Goal: Task Accomplishment & Management: Use online tool/utility

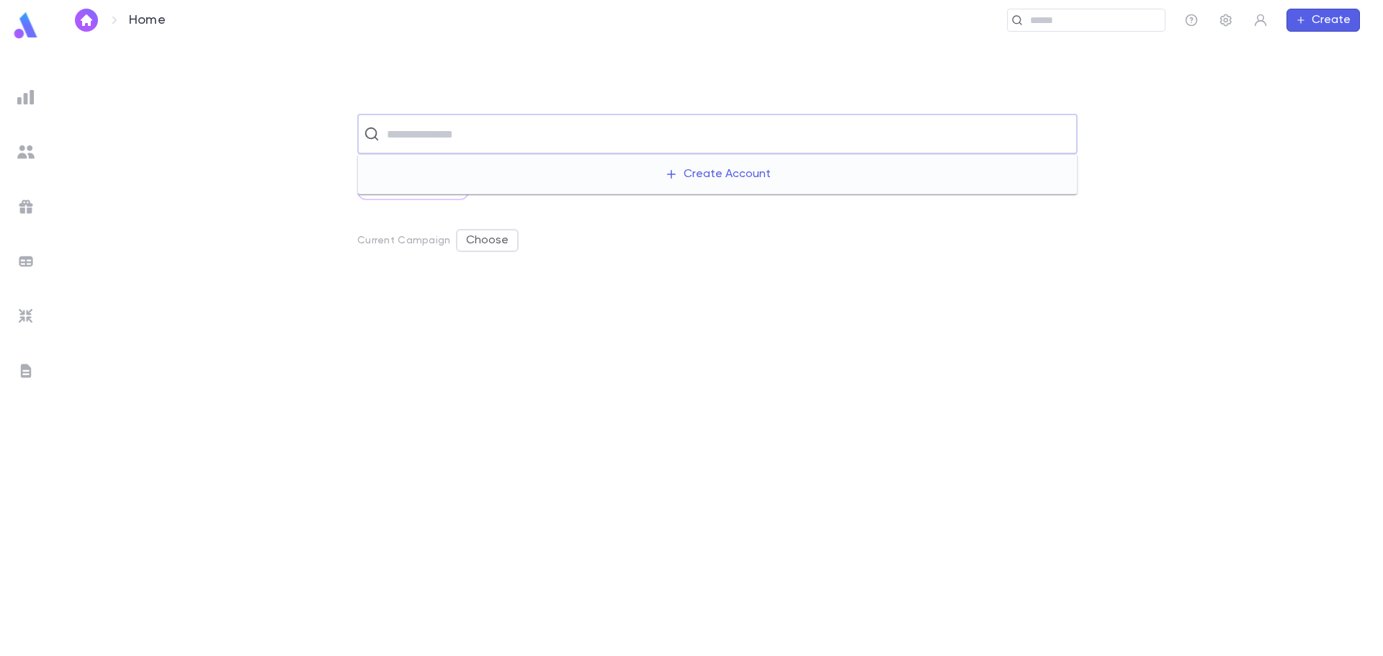
click at [467, 143] on input "text" at bounding box center [727, 133] width 689 height 27
click at [468, 138] on input "text" at bounding box center [727, 133] width 689 height 27
click at [29, 83] on ul at bounding box center [26, 368] width 52 height 578
click at [30, 94] on img at bounding box center [25, 97] width 17 height 17
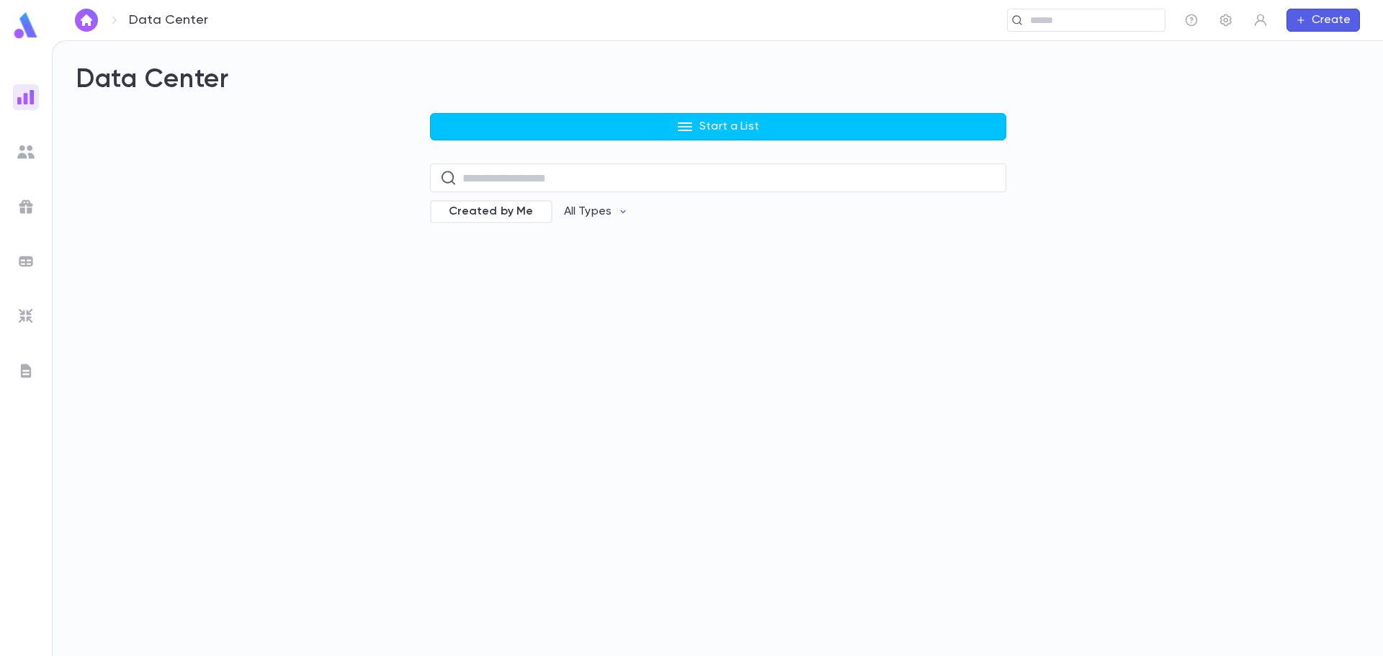
click at [313, 256] on div "Data Center Start a List ​ Created by Me All Types" at bounding box center [718, 348] width 1331 height 615
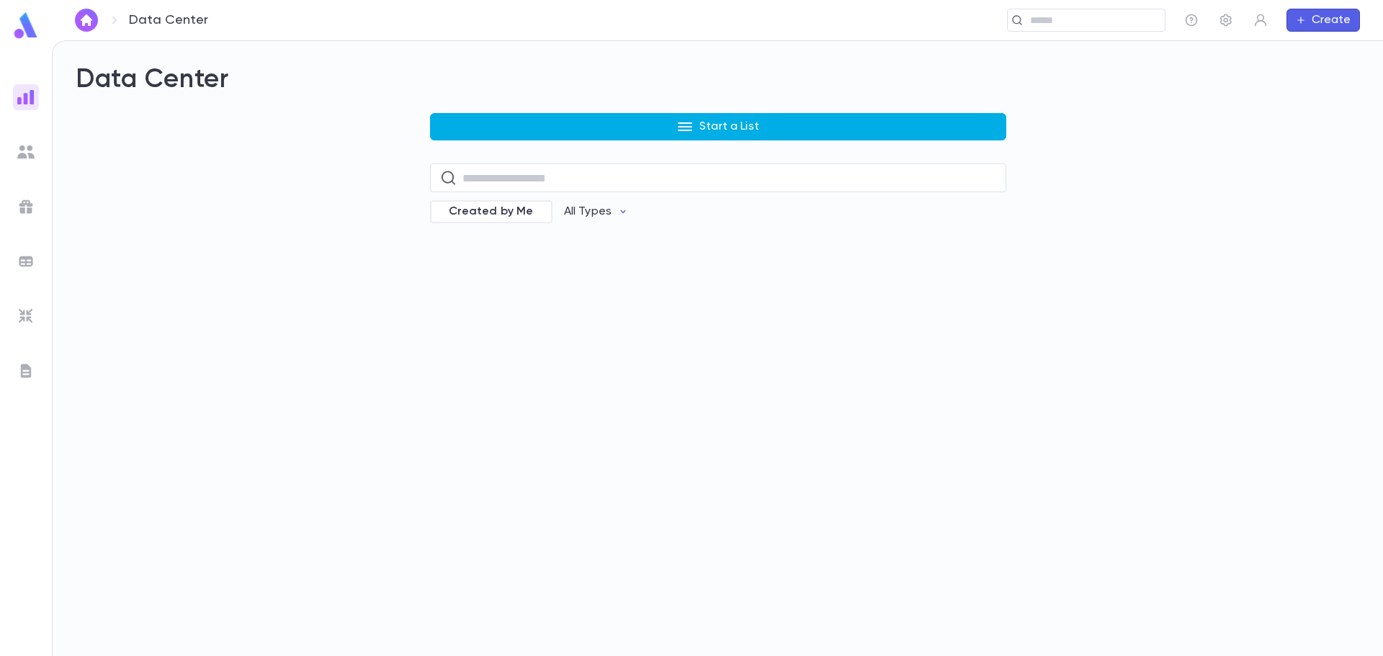
click at [555, 114] on button "Start a List" at bounding box center [718, 126] width 576 height 27
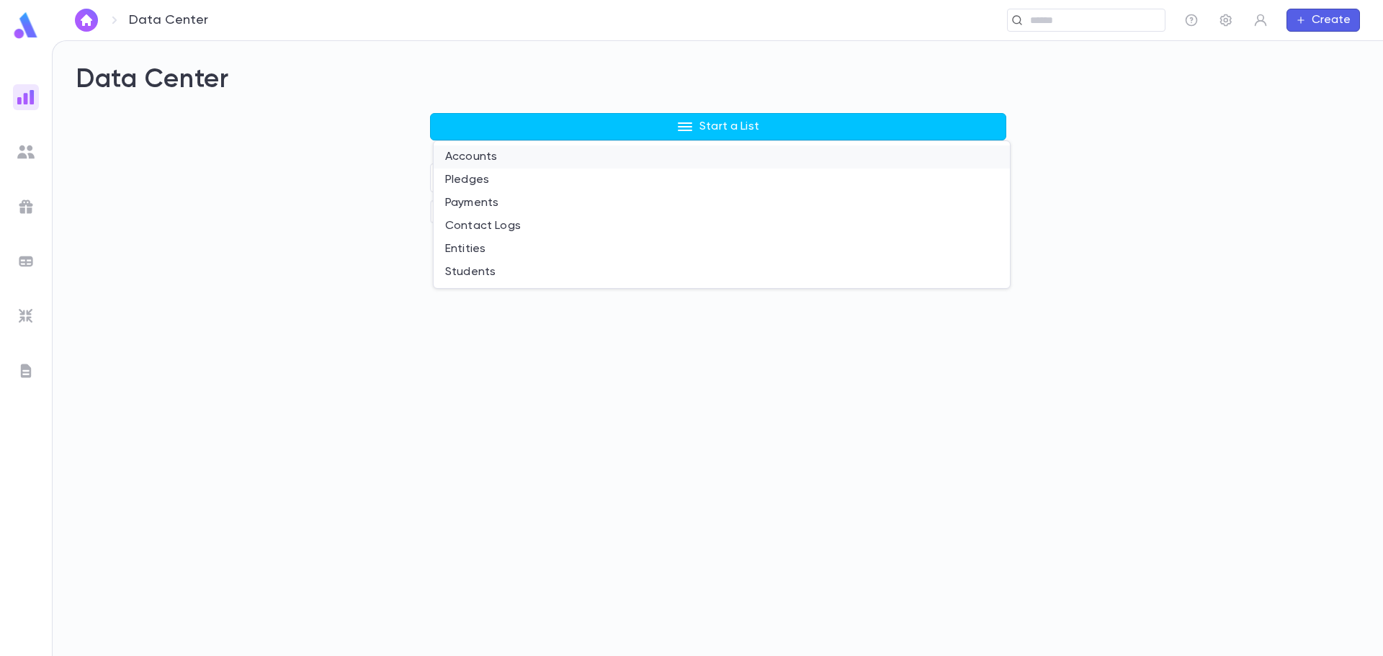
click at [447, 163] on li "Accounts" at bounding box center [722, 157] width 576 height 23
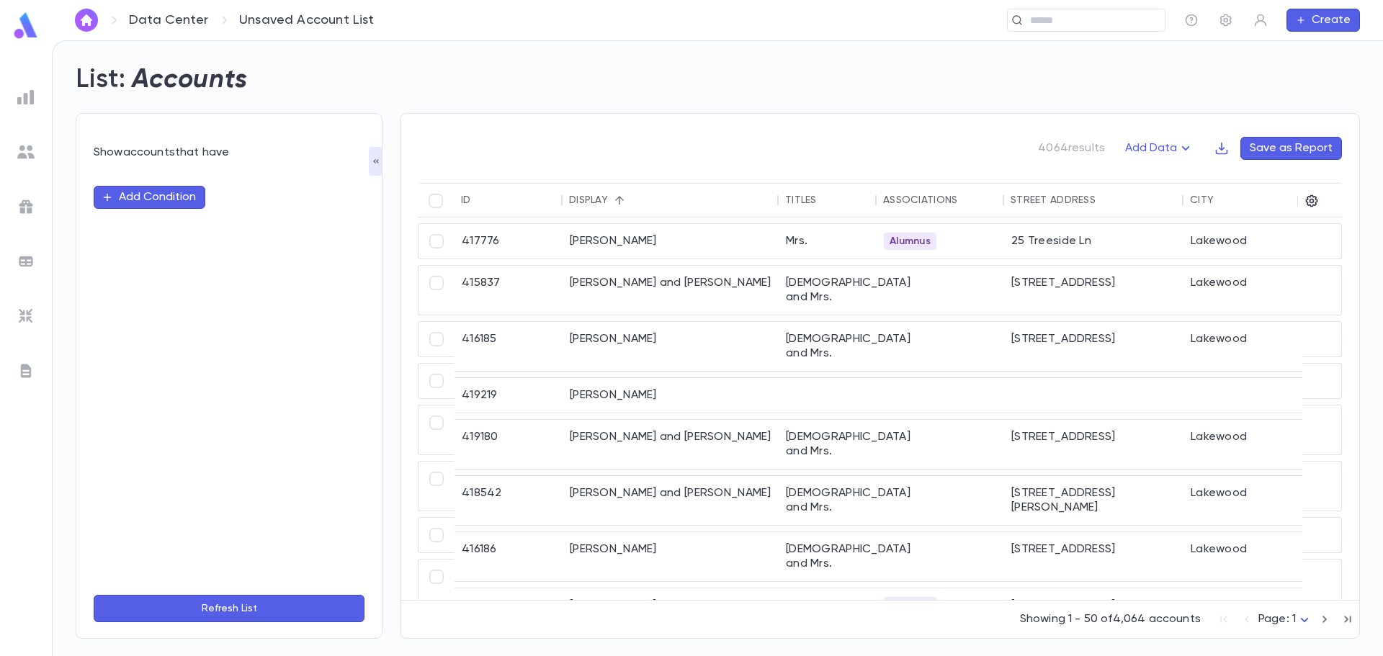
click at [32, 92] on img at bounding box center [25, 97] width 17 height 17
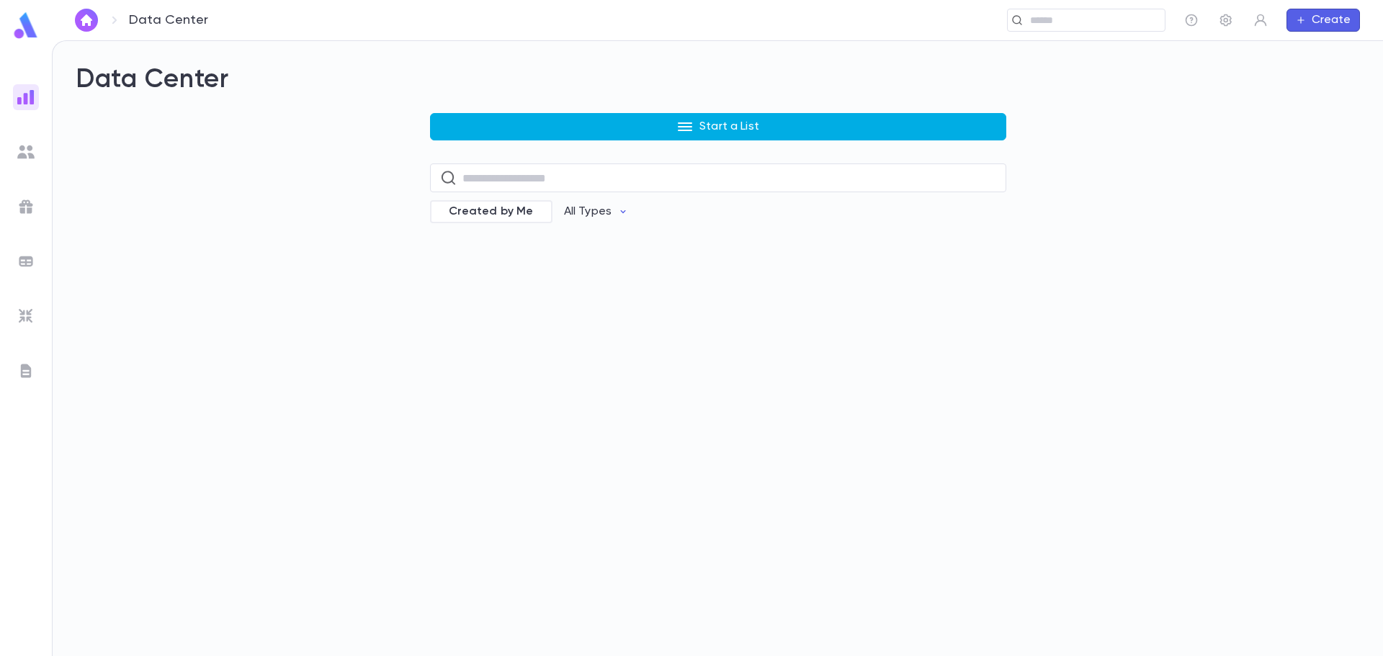
click at [709, 129] on p "Start a List" at bounding box center [730, 127] width 60 height 14
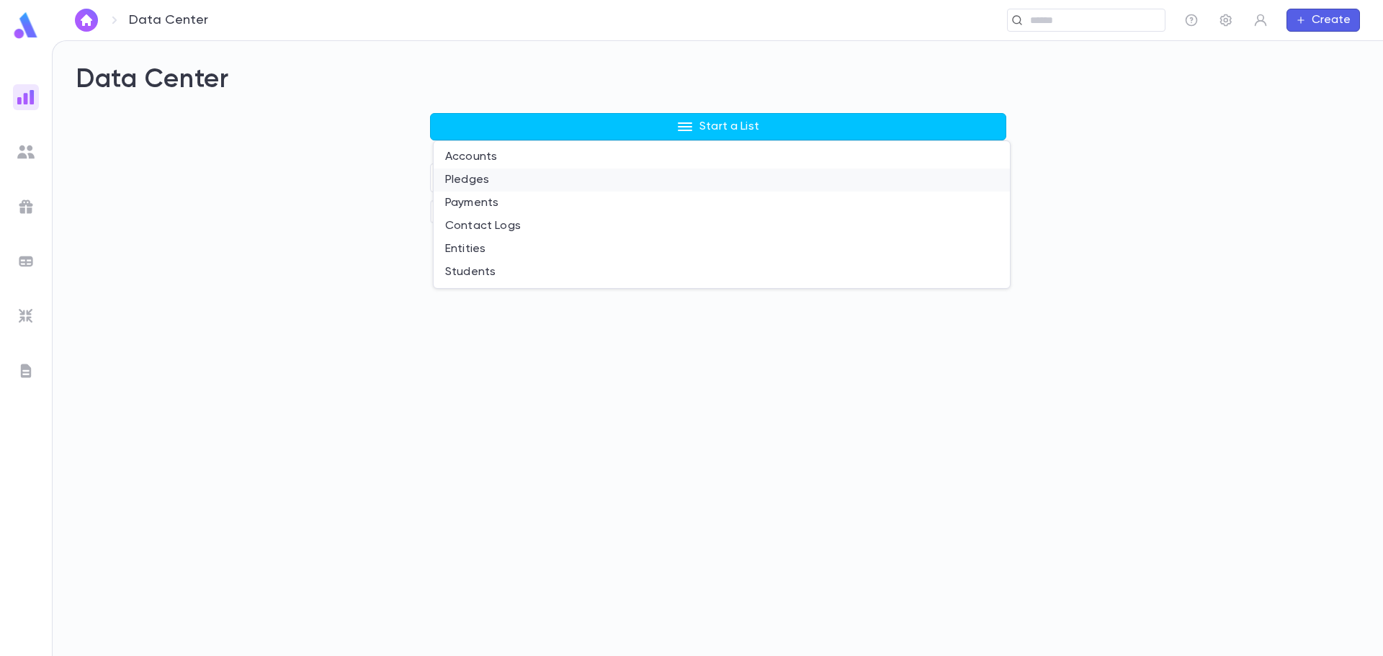
click at [470, 180] on li "Pledges" at bounding box center [722, 180] width 576 height 23
